Goal: Transaction & Acquisition: Purchase product/service

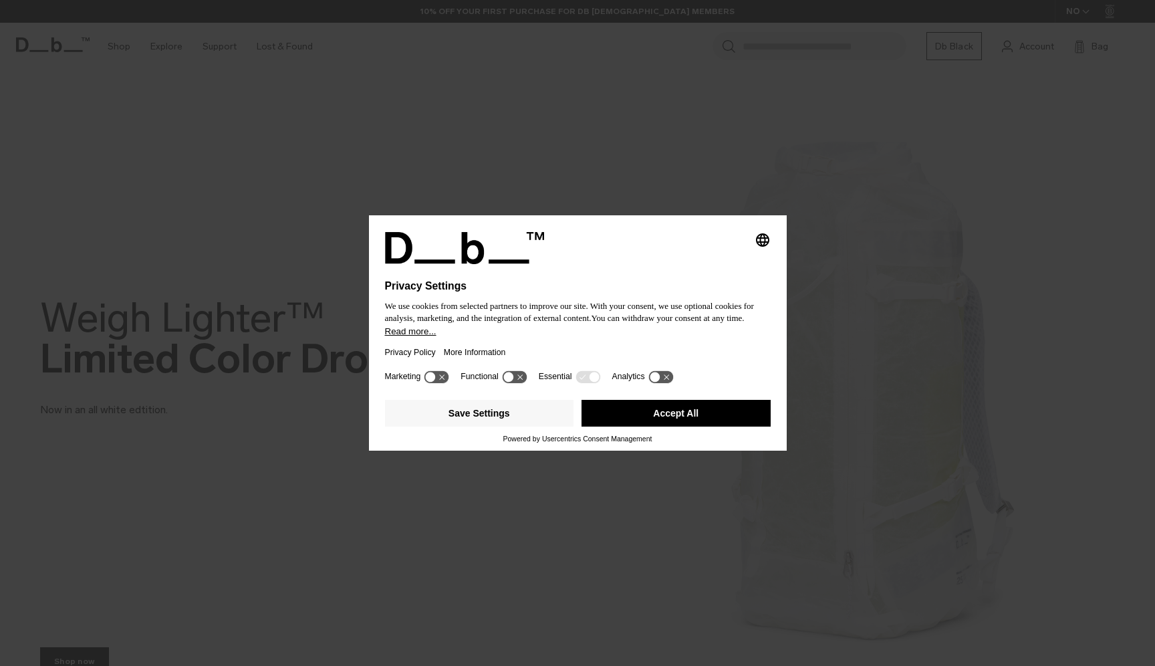
click at [679, 406] on button "Accept All" at bounding box center [675, 413] width 189 height 27
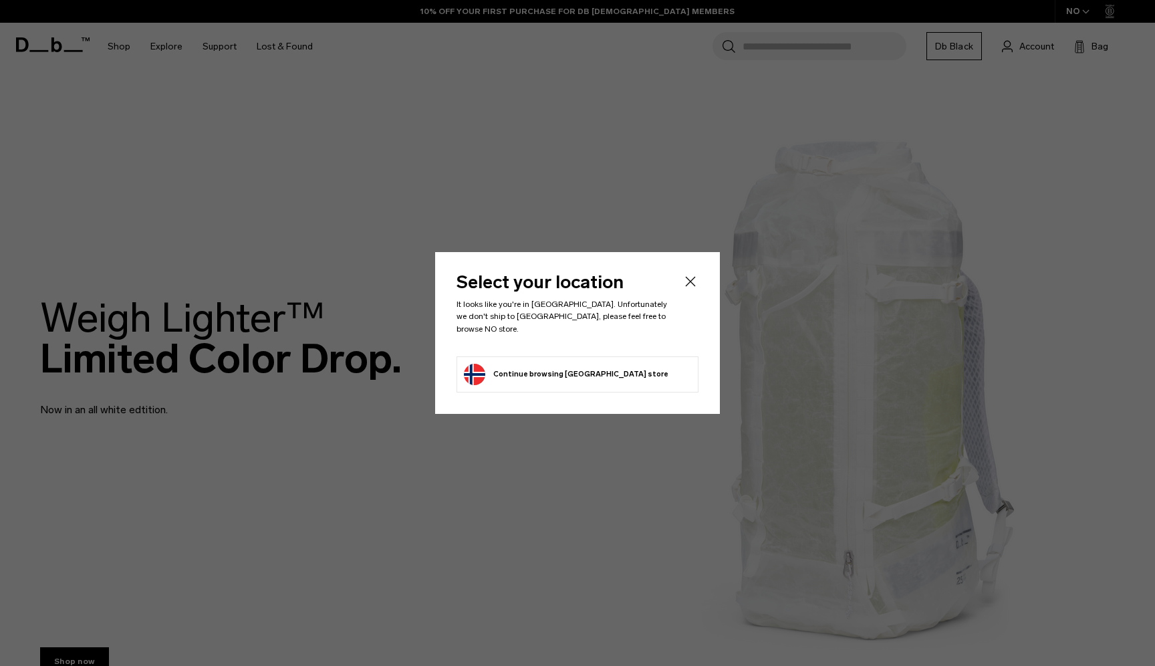
click at [696, 284] on icon "Close" at bounding box center [690, 281] width 16 height 16
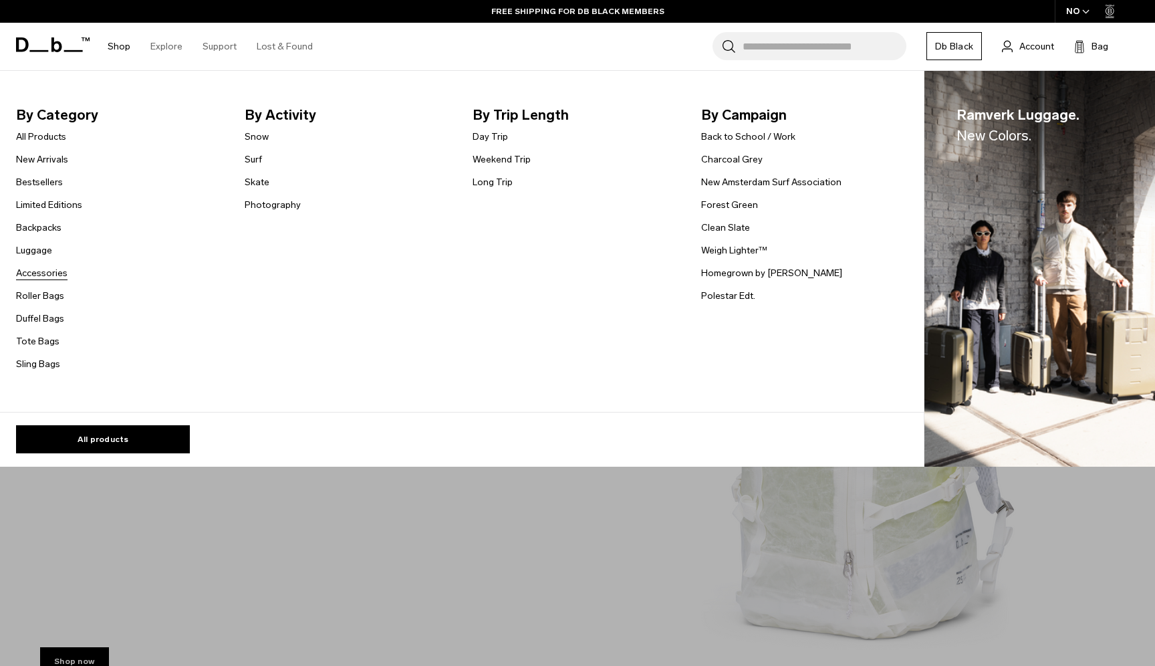
click at [53, 273] on link "Accessories" at bounding box center [41, 273] width 51 height 14
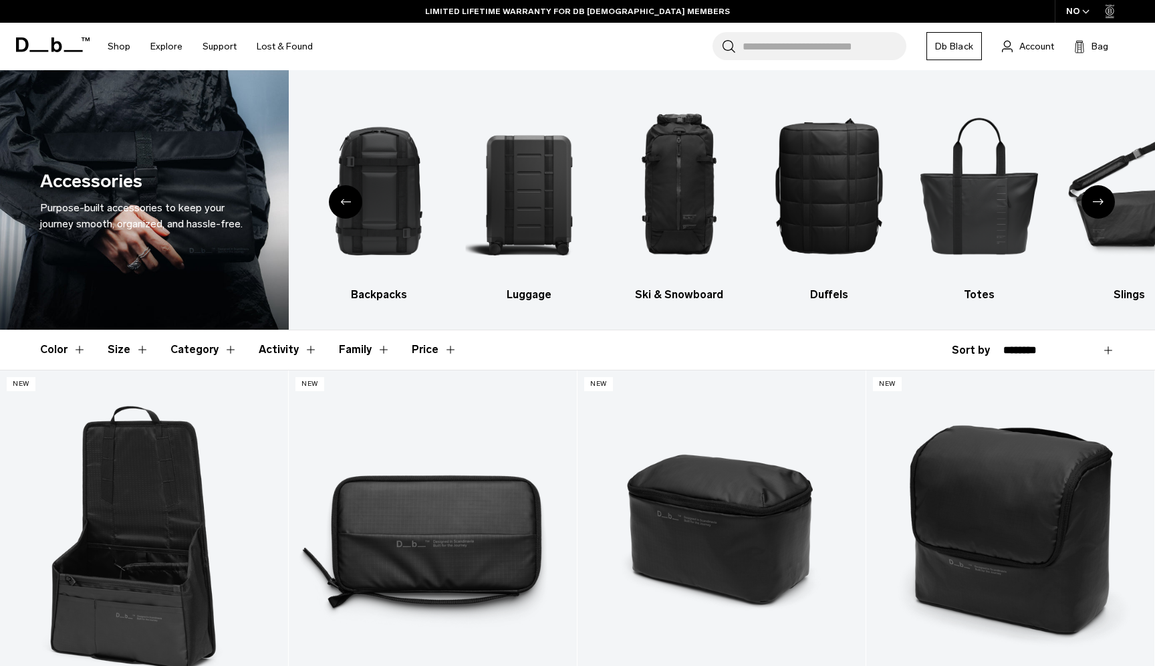
click at [772, 47] on input "Search for Bags, Luggage..." at bounding box center [825, 46] width 164 height 28
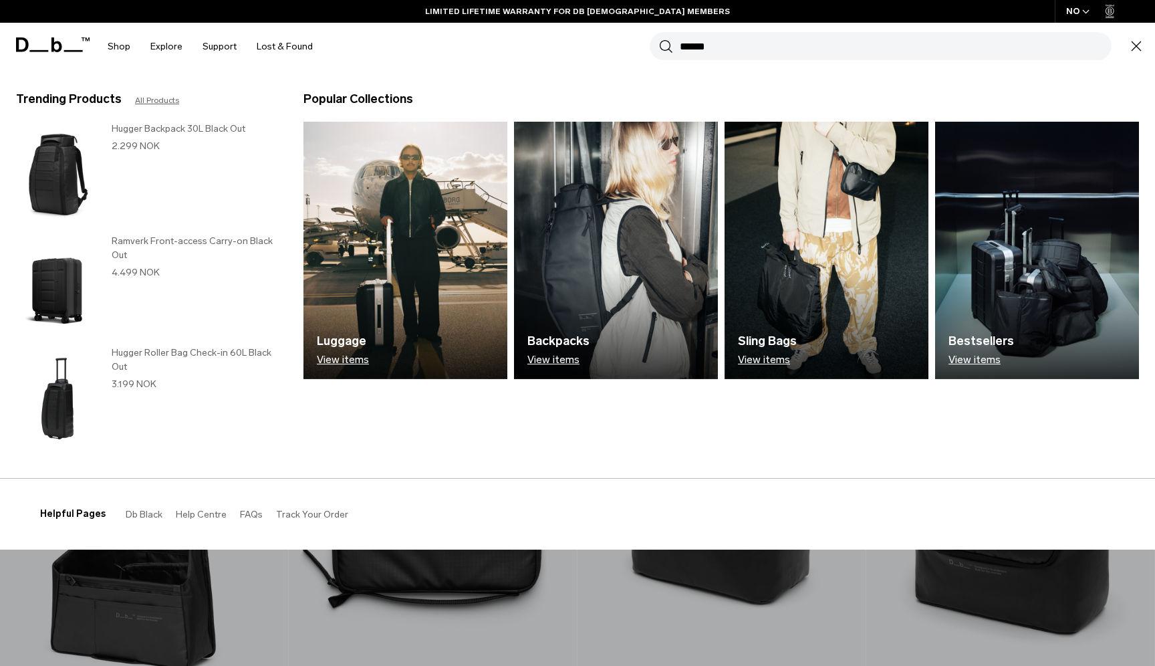
type input "******"
click at [659, 39] on button "Search" at bounding box center [666, 46] width 14 height 15
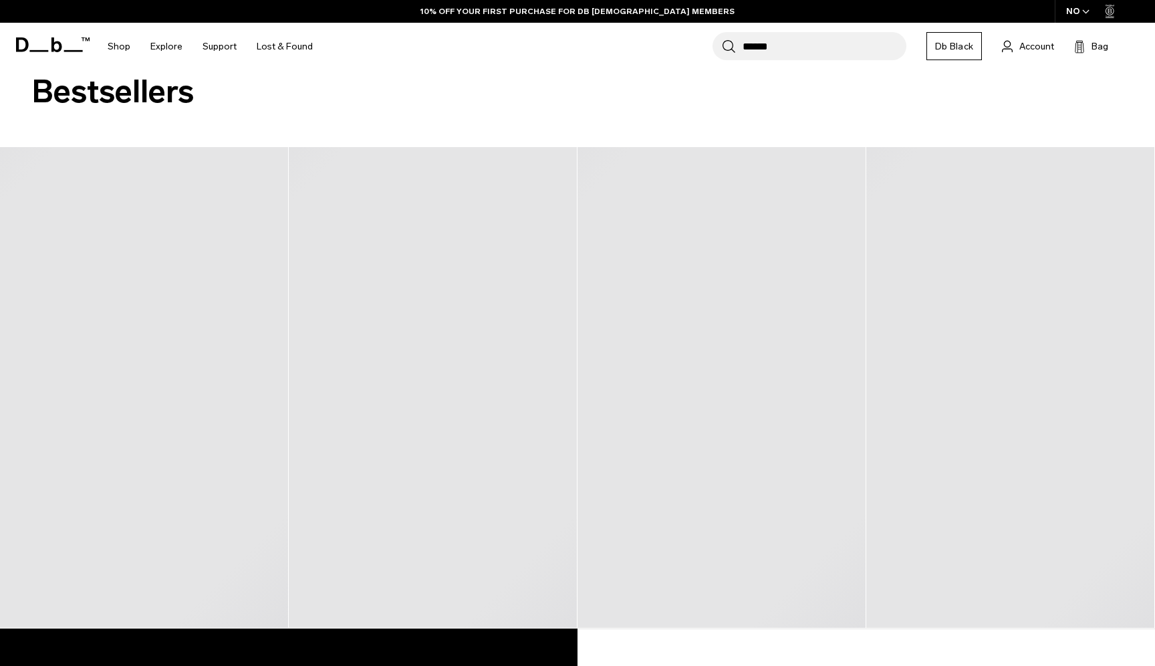
scroll to position [197, 0]
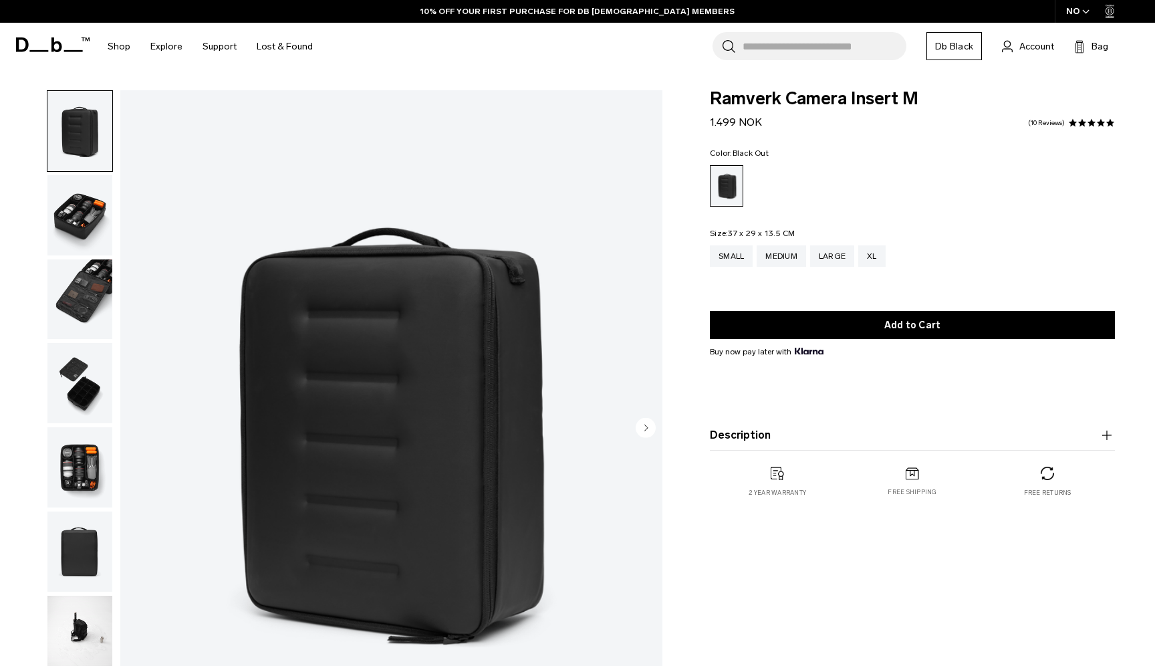
click at [84, 215] on img "button" at bounding box center [79, 215] width 65 height 80
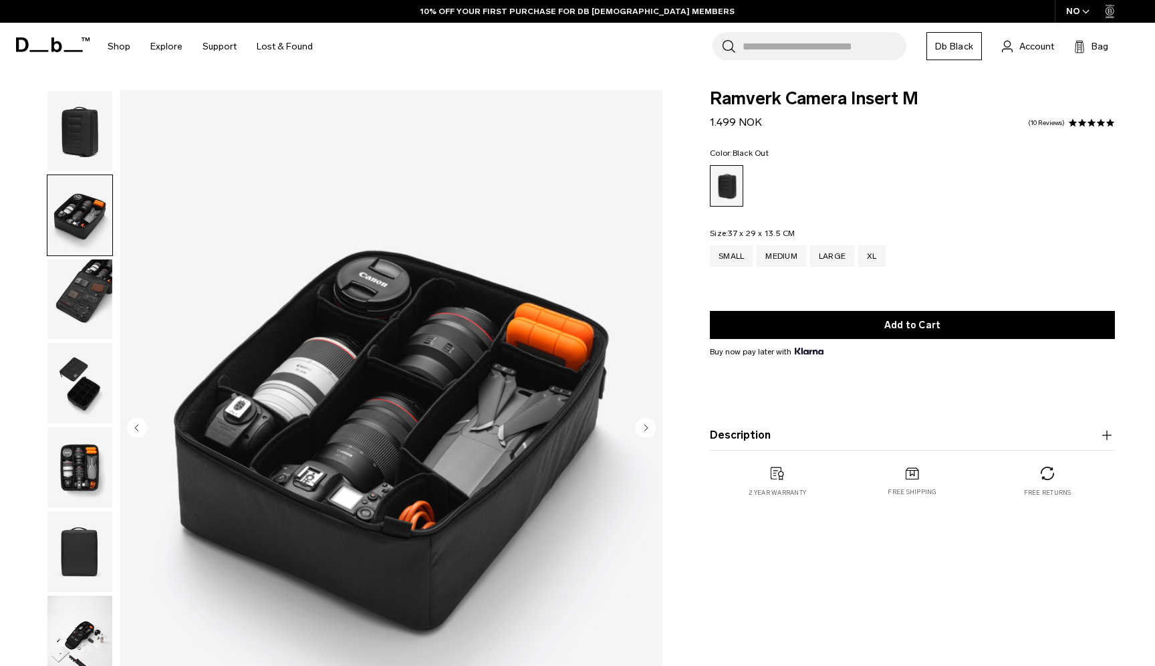
click at [86, 275] on img "button" at bounding box center [79, 299] width 65 height 80
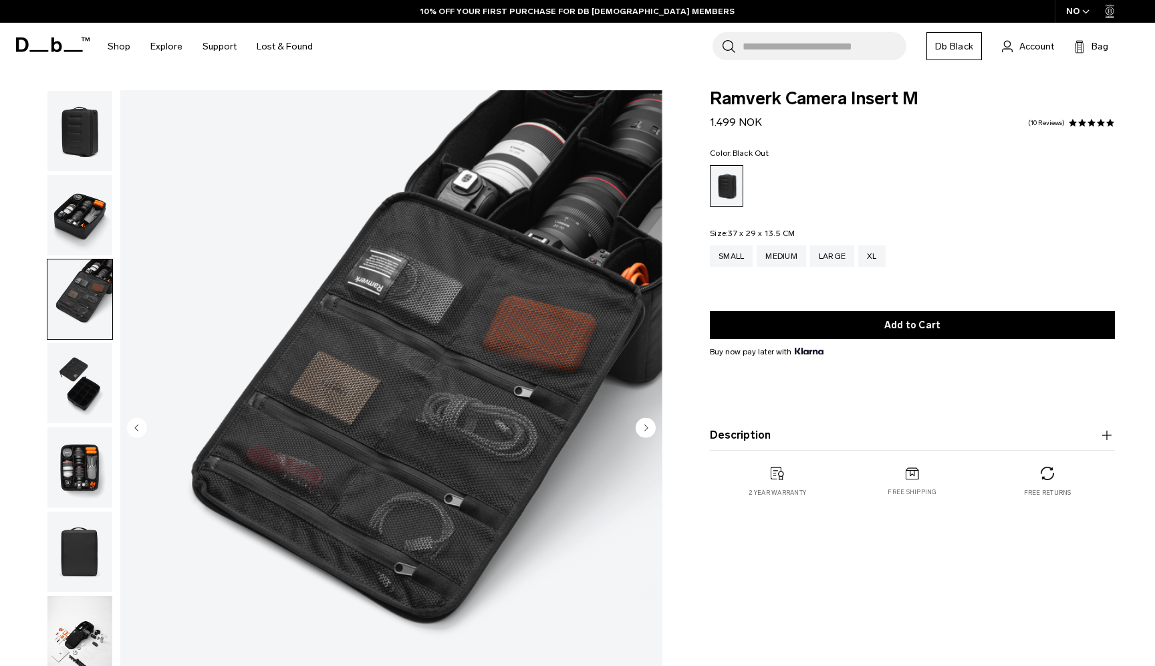
click at [90, 242] on img "button" at bounding box center [79, 215] width 65 height 80
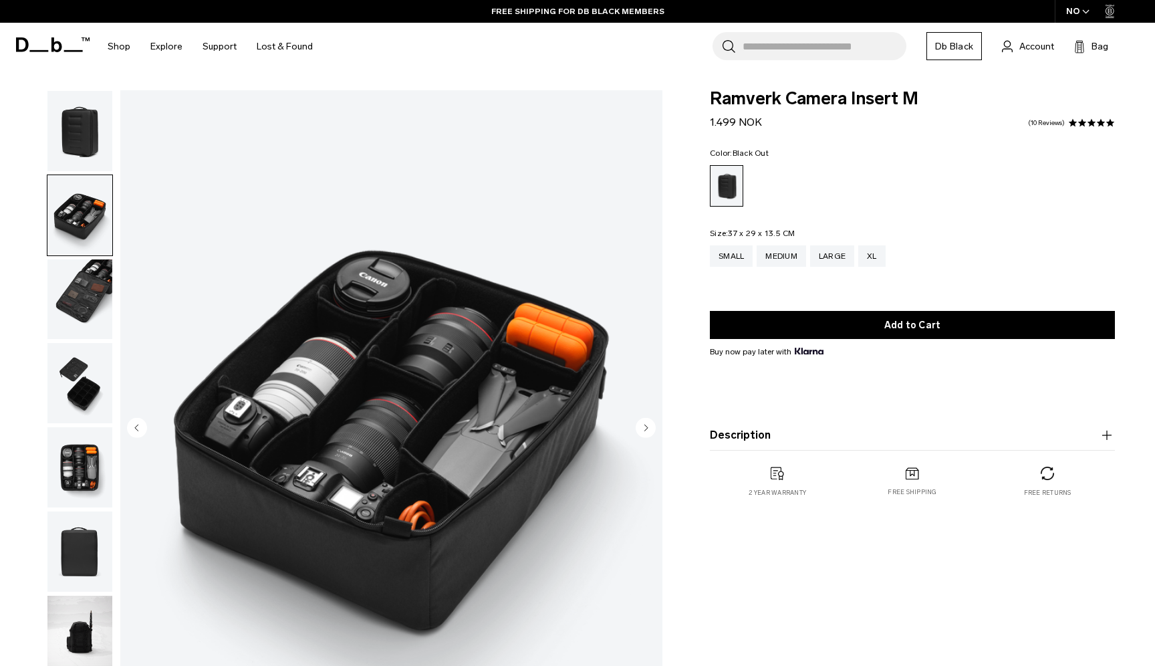
click at [84, 301] on img "button" at bounding box center [79, 299] width 65 height 80
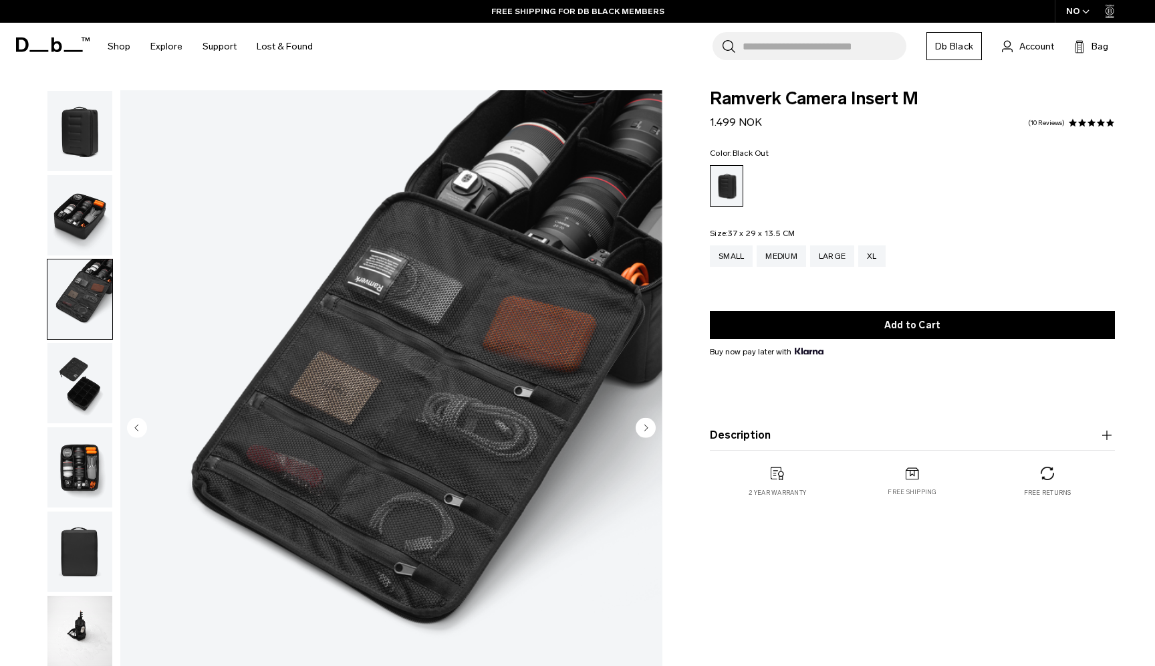
click at [80, 394] on img "button" at bounding box center [79, 383] width 65 height 80
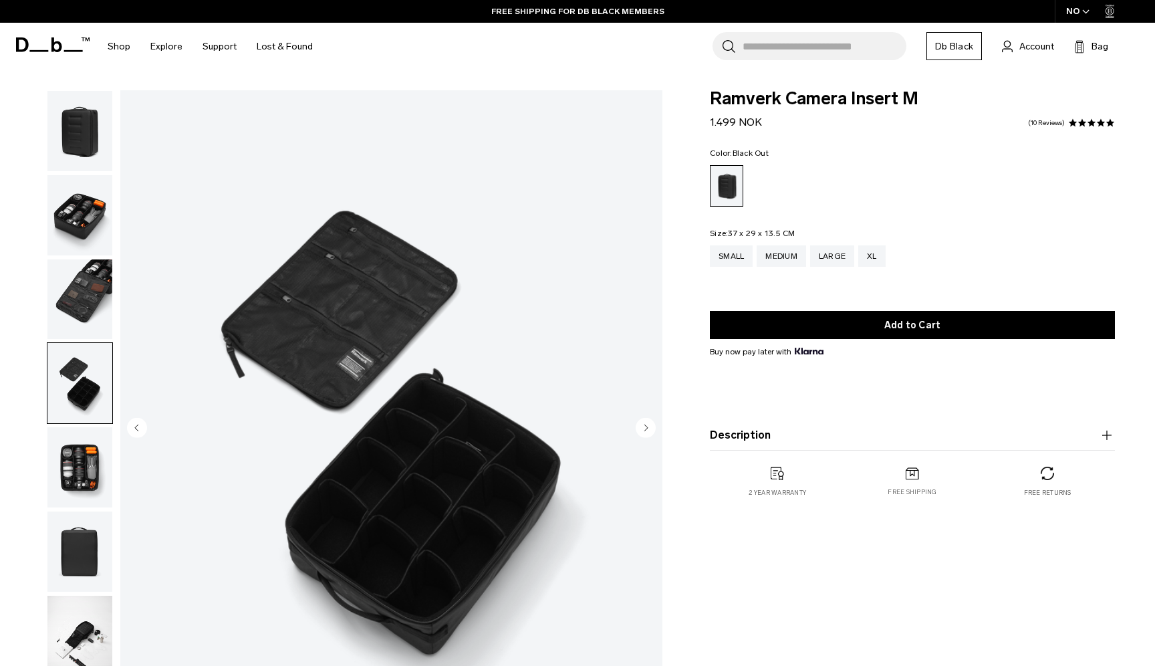
click at [85, 302] on img "button" at bounding box center [79, 299] width 65 height 80
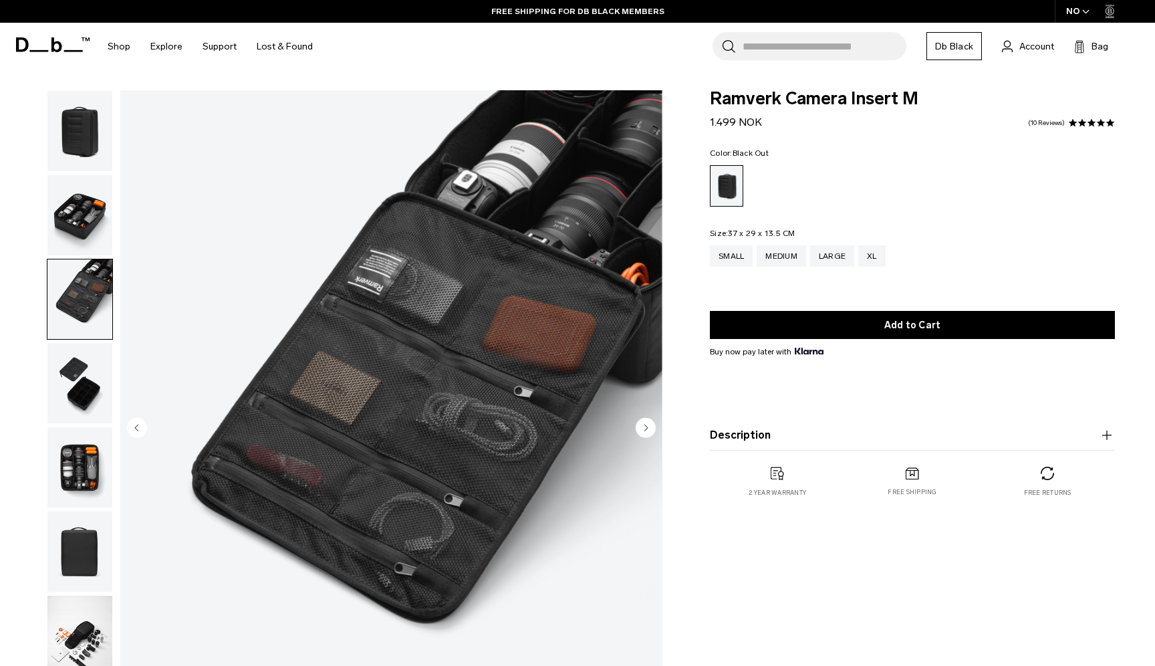
click at [88, 214] on img "button" at bounding box center [79, 215] width 65 height 80
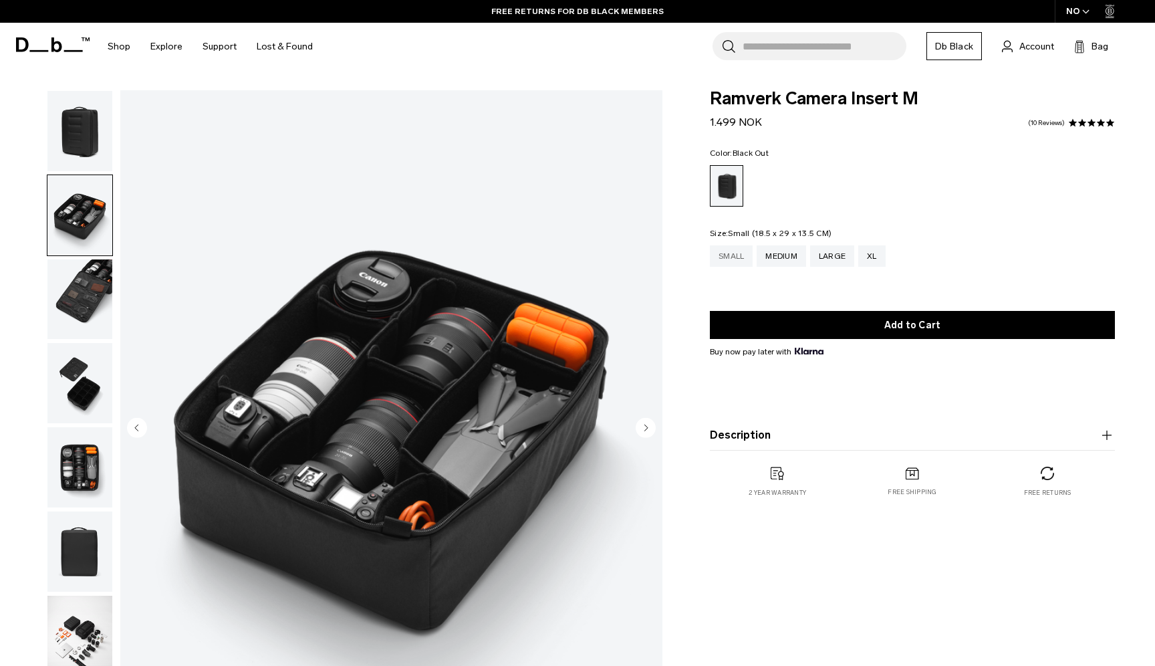
click at [729, 253] on div "Small" at bounding box center [731, 255] width 43 height 21
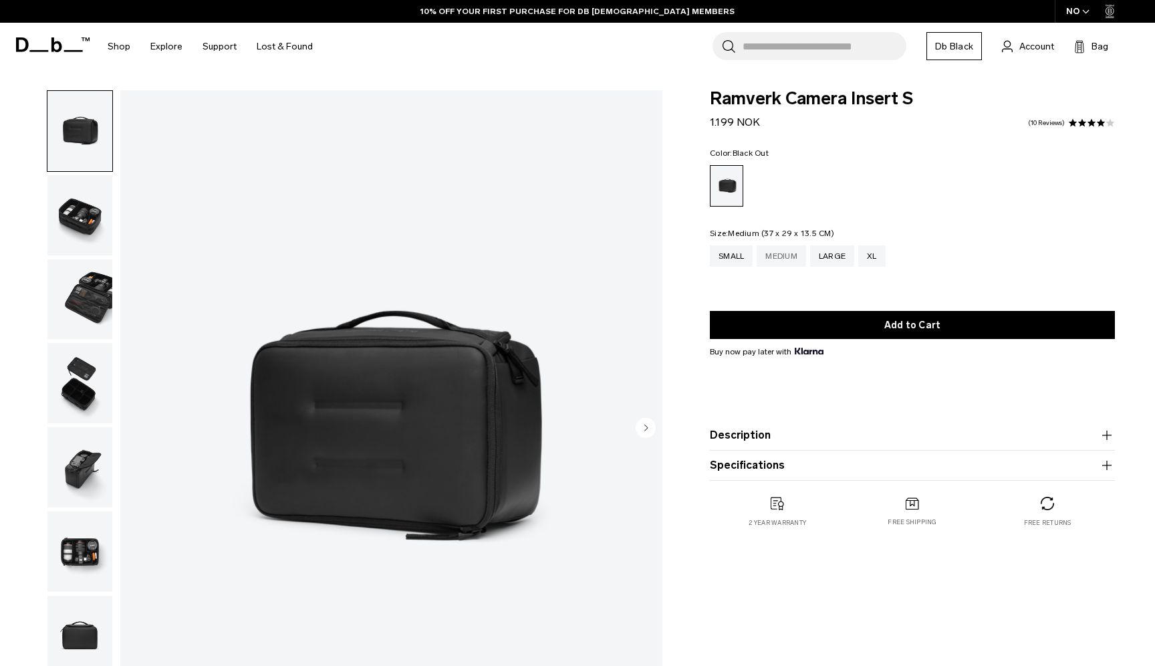
click at [787, 263] on div "Medium" at bounding box center [781, 255] width 49 height 21
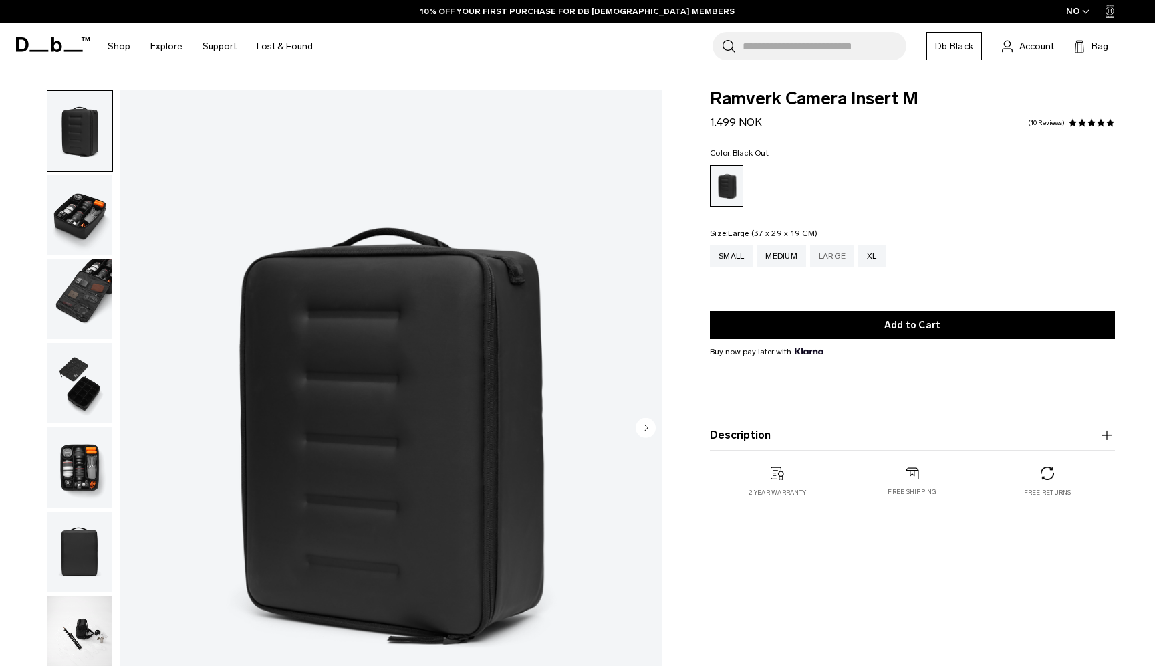
click at [833, 258] on div "Large" at bounding box center [832, 255] width 44 height 21
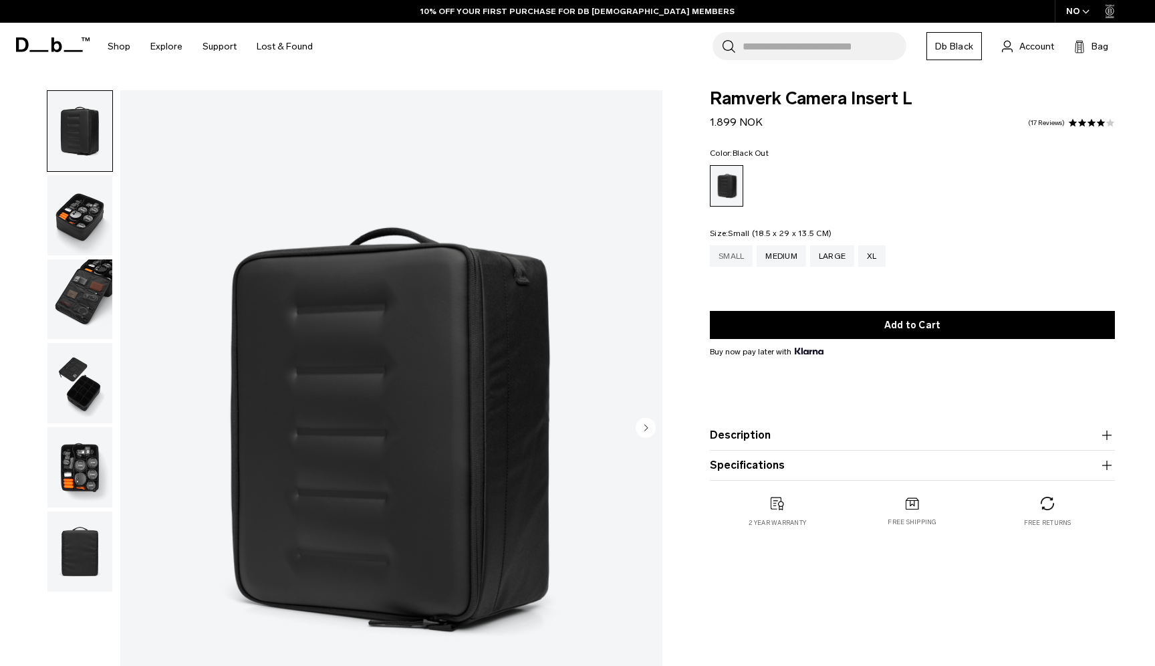
click at [738, 256] on div "Small" at bounding box center [731, 255] width 43 height 21
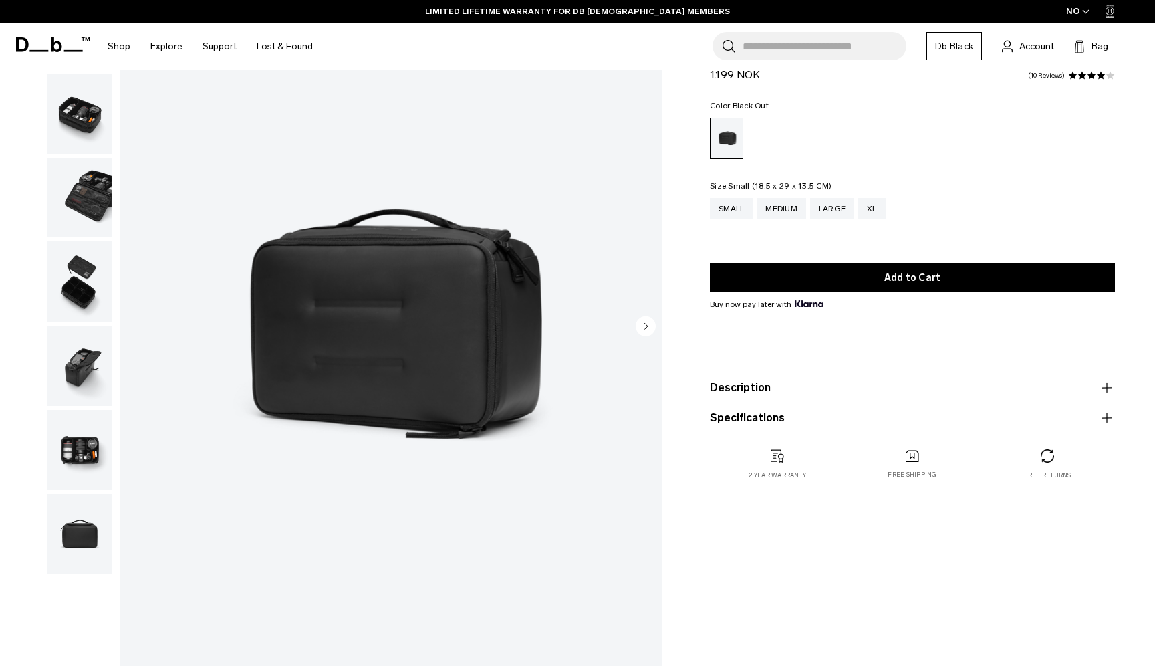
scroll to position [104, 0]
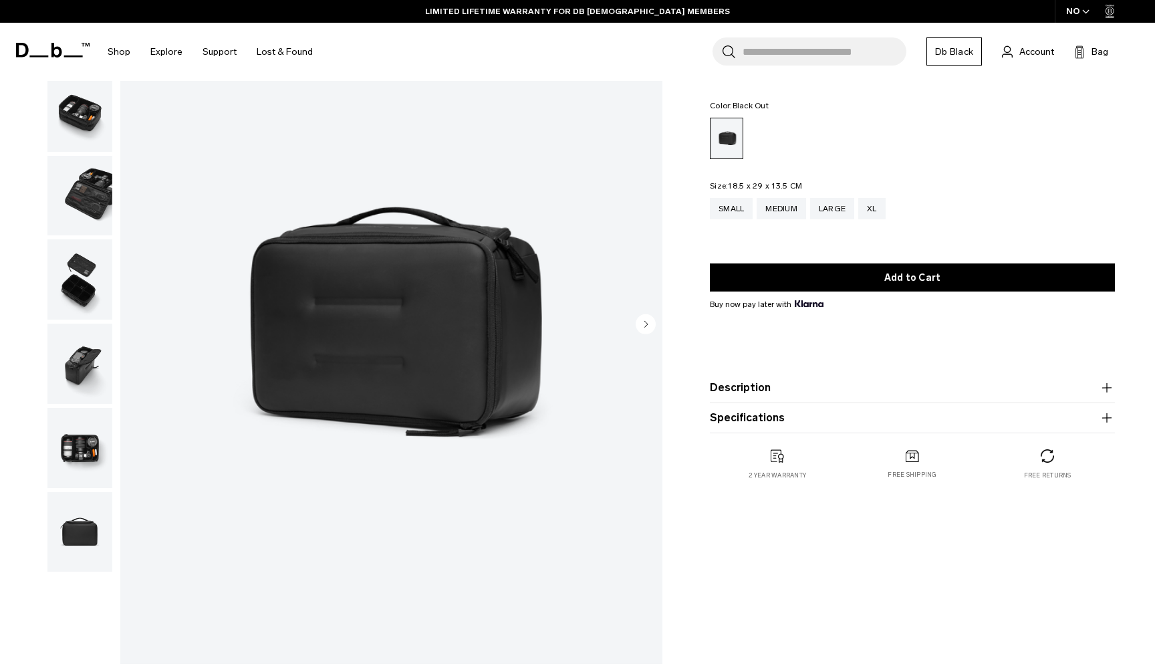
click at [74, 454] on img "button" at bounding box center [79, 448] width 65 height 80
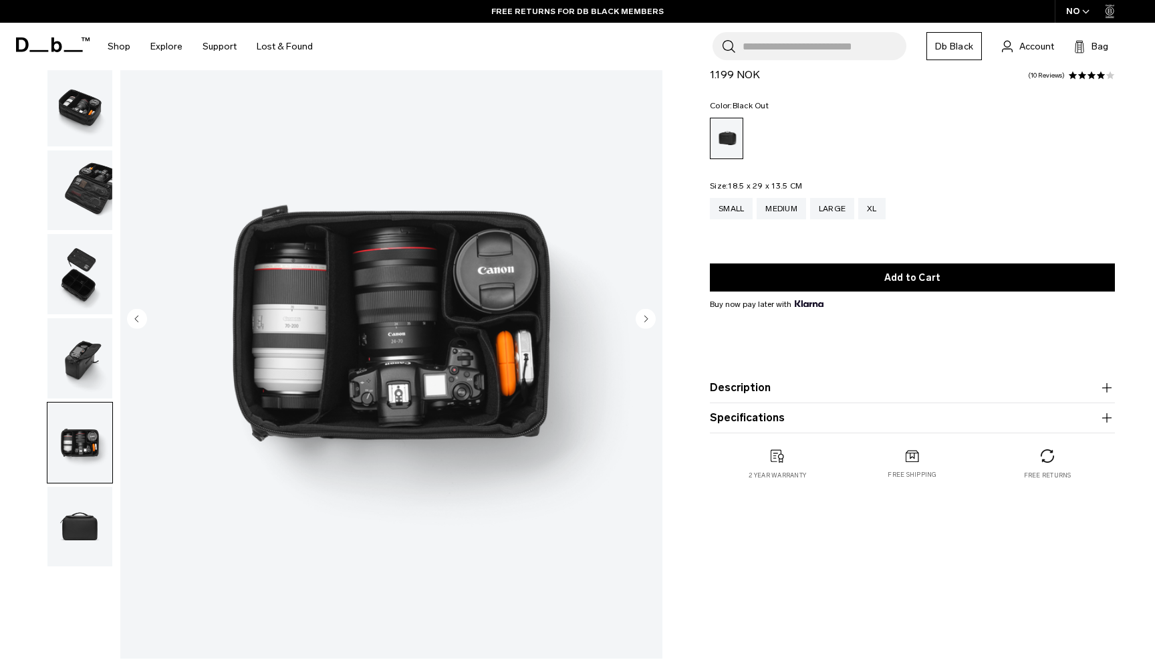
scroll to position [0, 0]
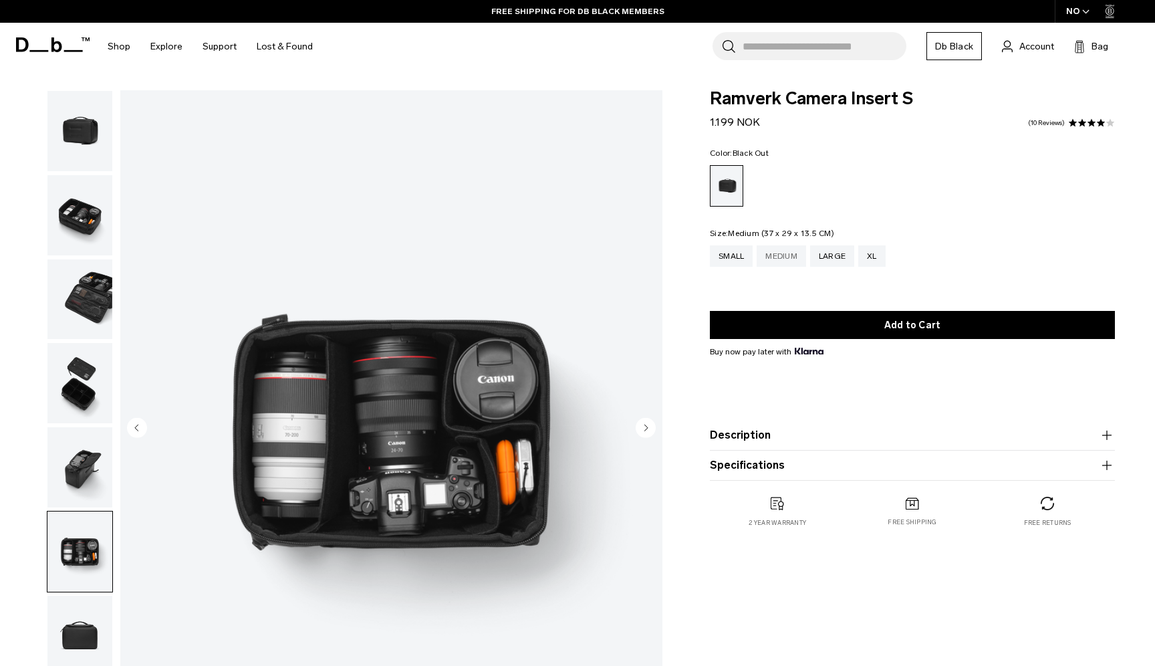
click at [784, 257] on div "Medium" at bounding box center [781, 255] width 49 height 21
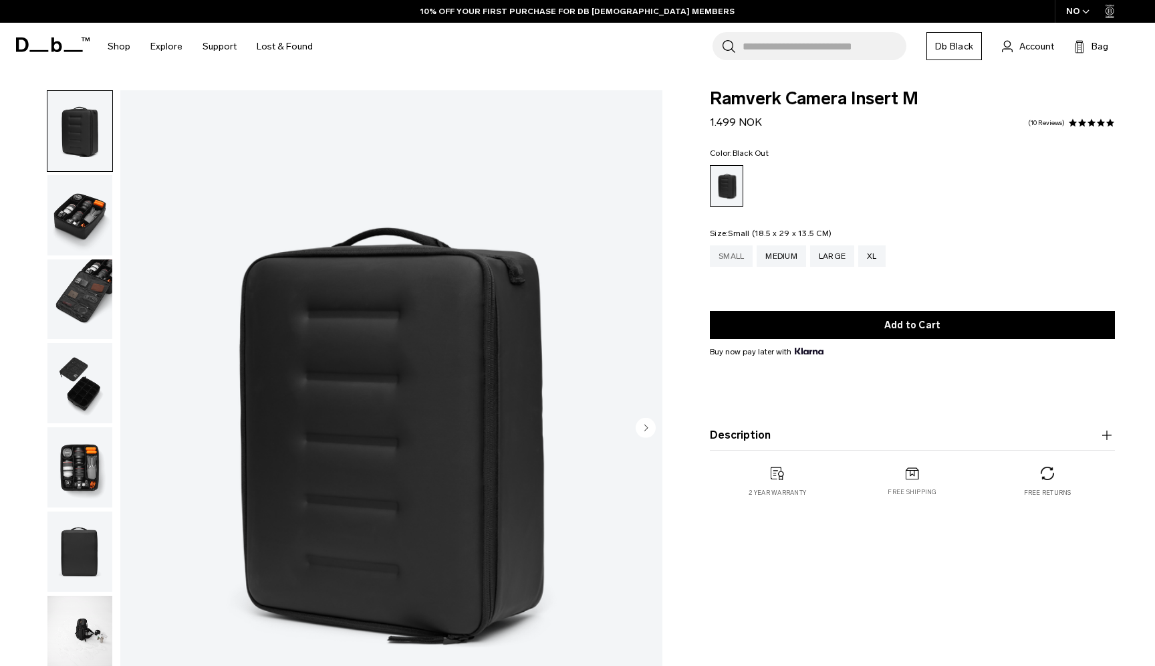
click at [736, 258] on div "Small" at bounding box center [731, 255] width 43 height 21
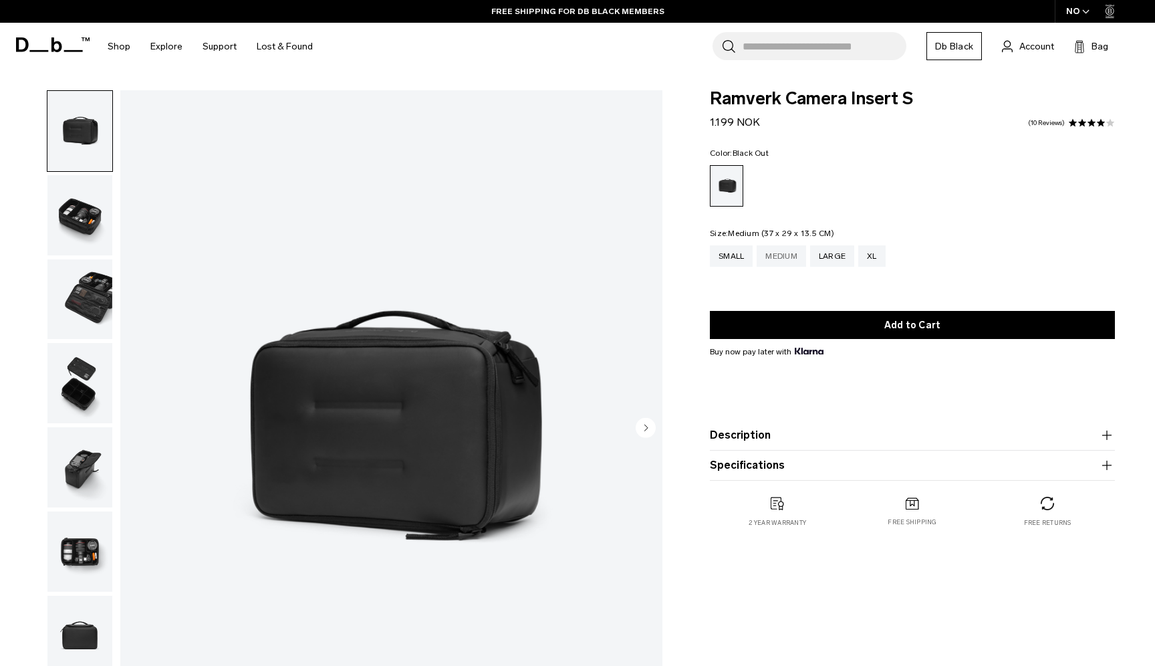
click at [786, 257] on div "Medium" at bounding box center [781, 255] width 49 height 21
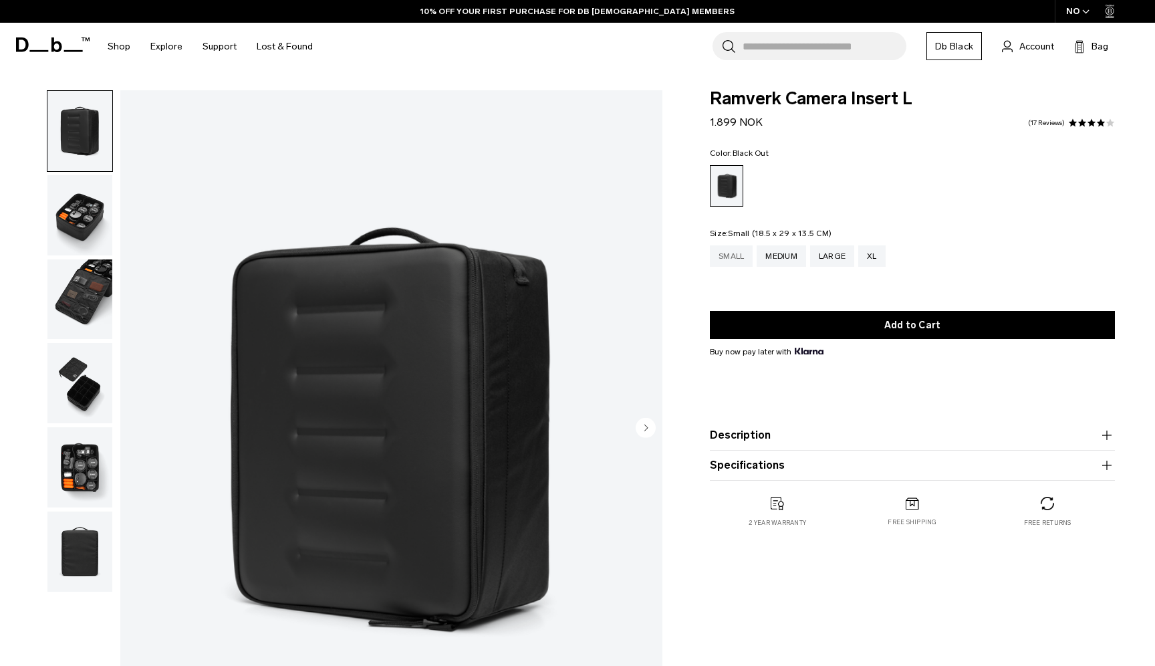
click at [730, 255] on div "Small" at bounding box center [731, 255] width 43 height 21
